Goal: Task Accomplishment & Management: Use online tool/utility

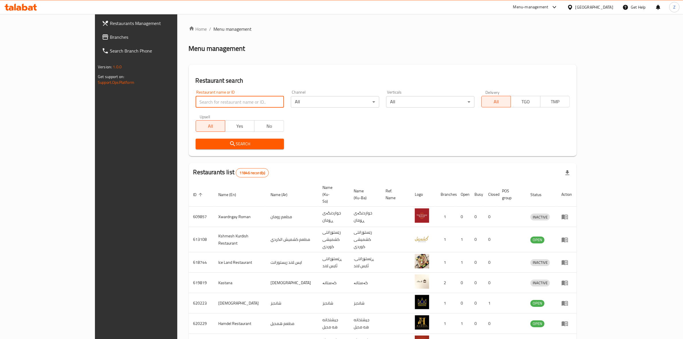
click at [196, 99] on input "search" at bounding box center [240, 101] width 88 height 11
type input "my fried chicken"
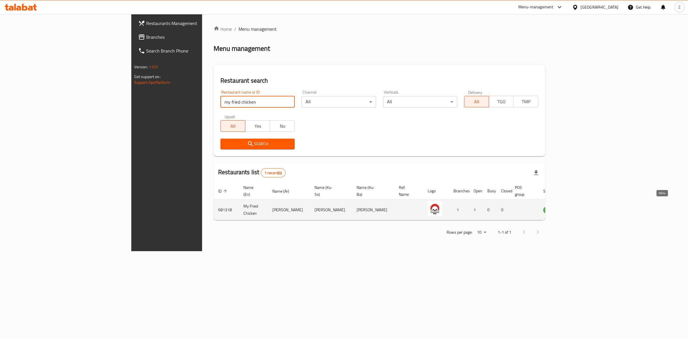
click at [580, 208] on icon "enhanced table" at bounding box center [577, 210] width 6 height 5
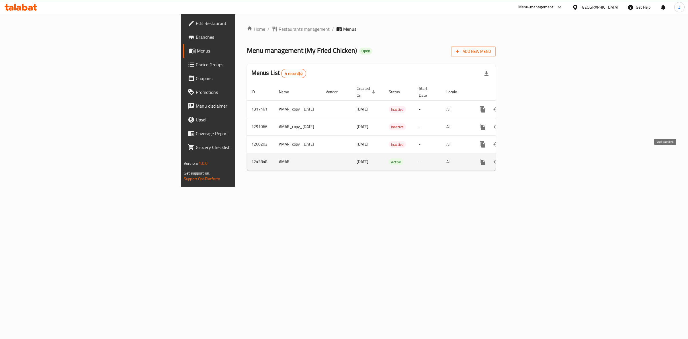
click at [528, 158] on icon "enhanced table" at bounding box center [524, 161] width 7 height 7
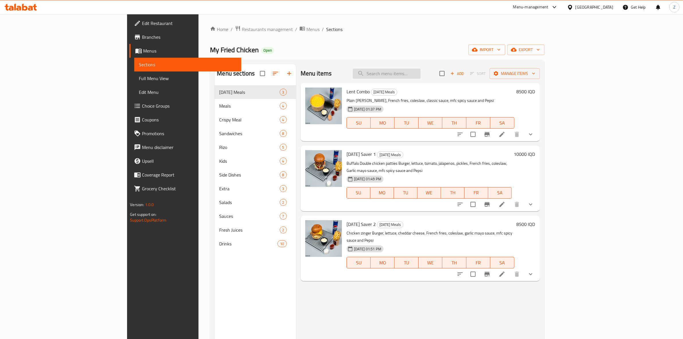
click at [420, 70] on input "search" at bounding box center [387, 74] width 68 height 10
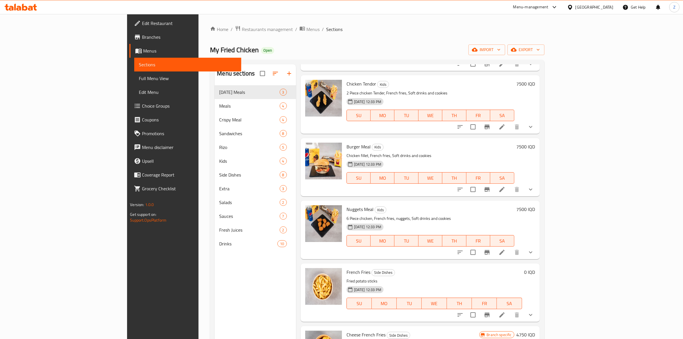
scroll to position [81, 0]
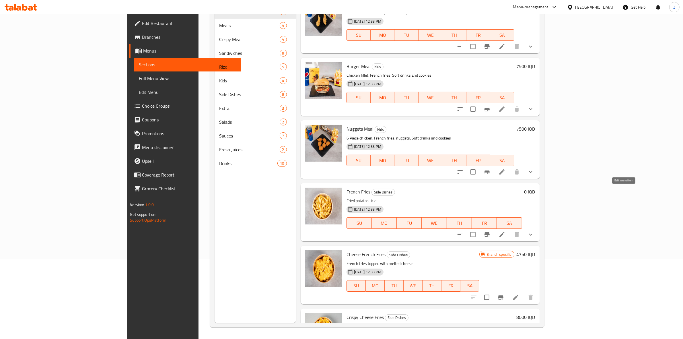
type input "french f"
click at [505, 231] on icon at bounding box center [501, 234] width 7 height 7
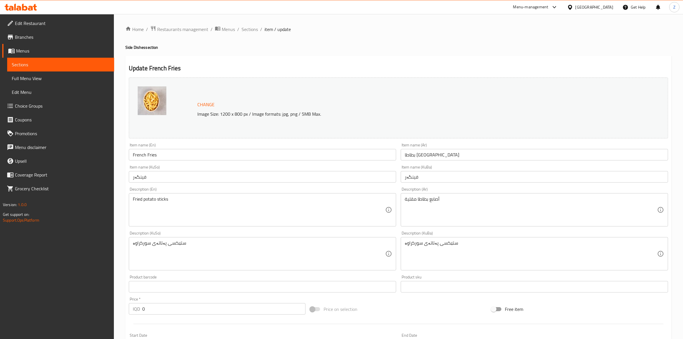
scroll to position [154, 0]
